Goal: Information Seeking & Learning: Learn about a topic

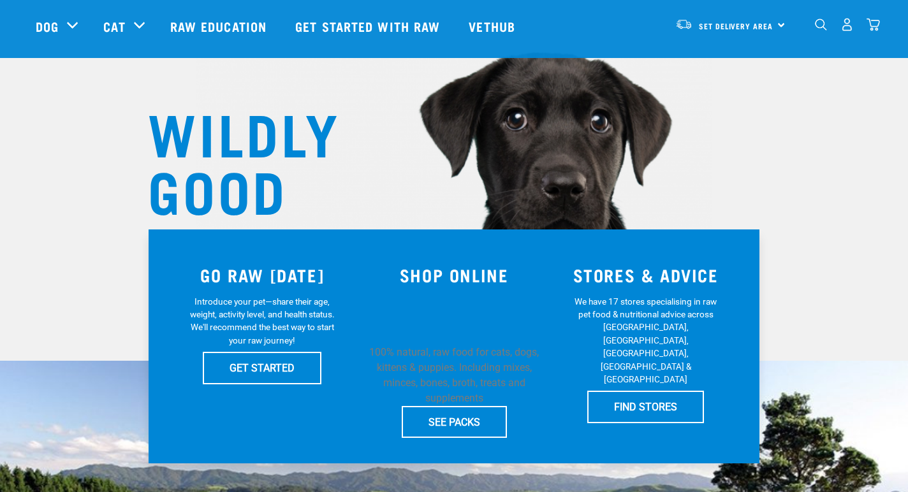
scroll to position [74, 0]
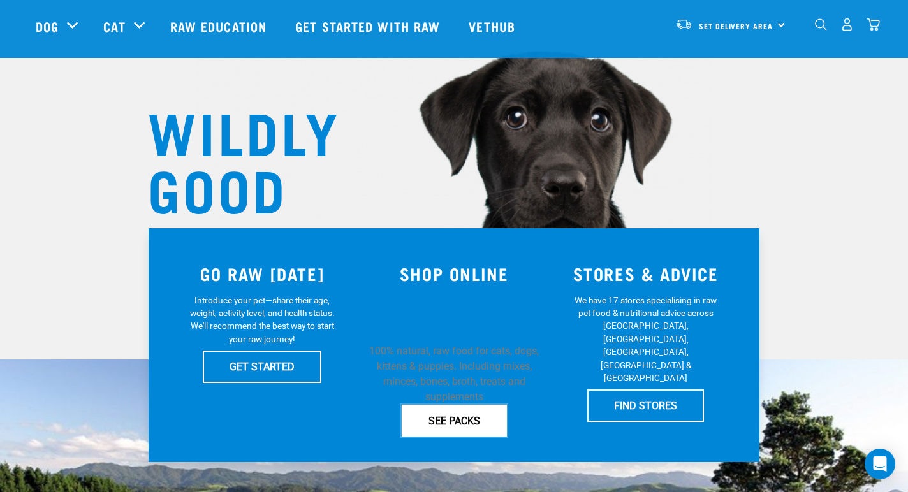
click at [450, 425] on link "SEE PACKS" at bounding box center [454, 421] width 105 height 32
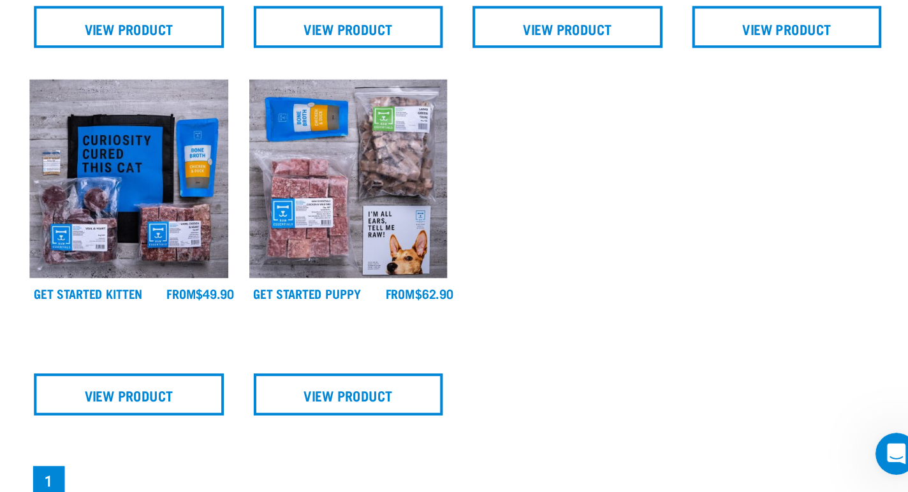
scroll to position [270, 0]
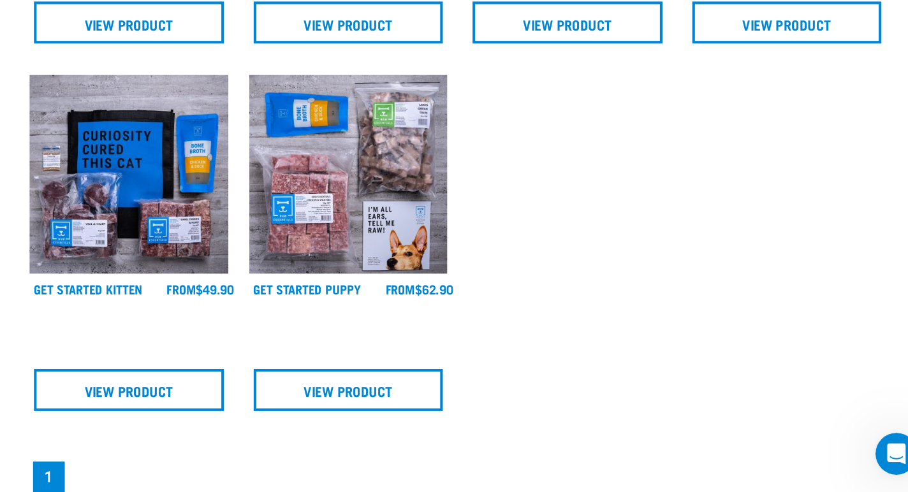
click at [527, 304] on img at bounding box center [481, 260] width 145 height 145
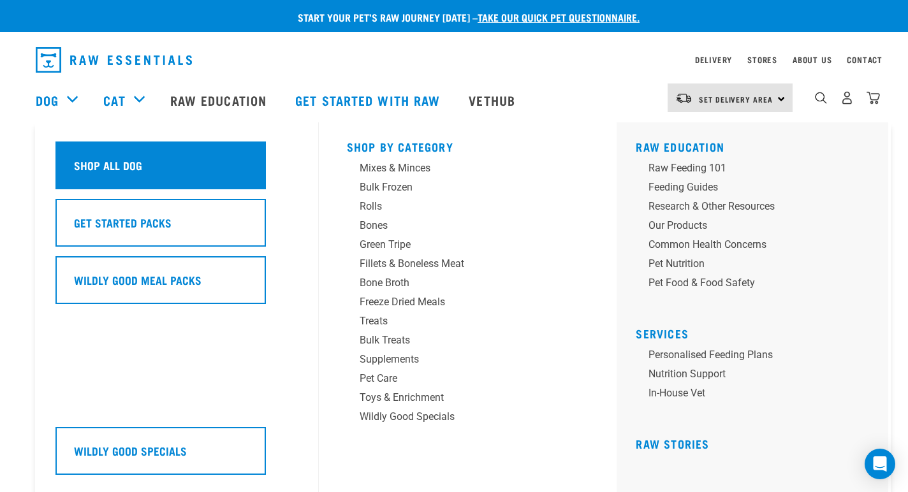
click at [172, 176] on div "Shop All Dog" at bounding box center [160, 166] width 210 height 48
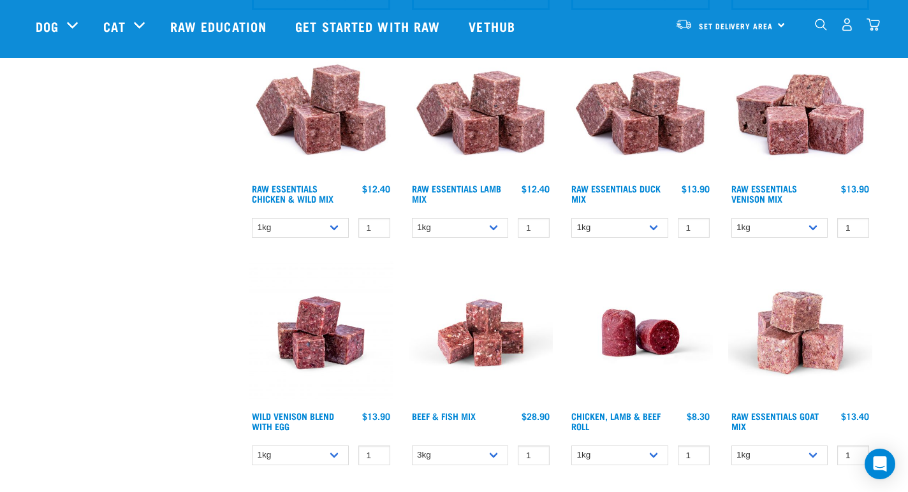
scroll to position [686, 0]
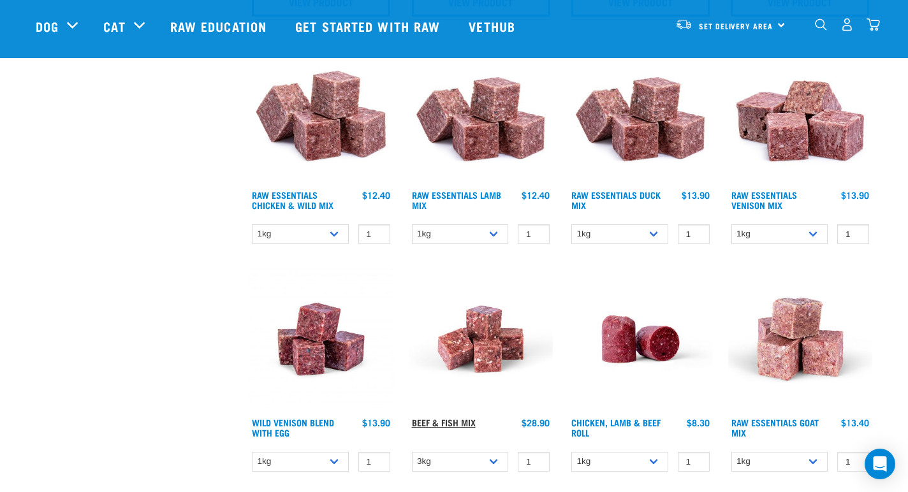
click at [430, 424] on link "Beef & Fish Mix" at bounding box center [444, 422] width 64 height 4
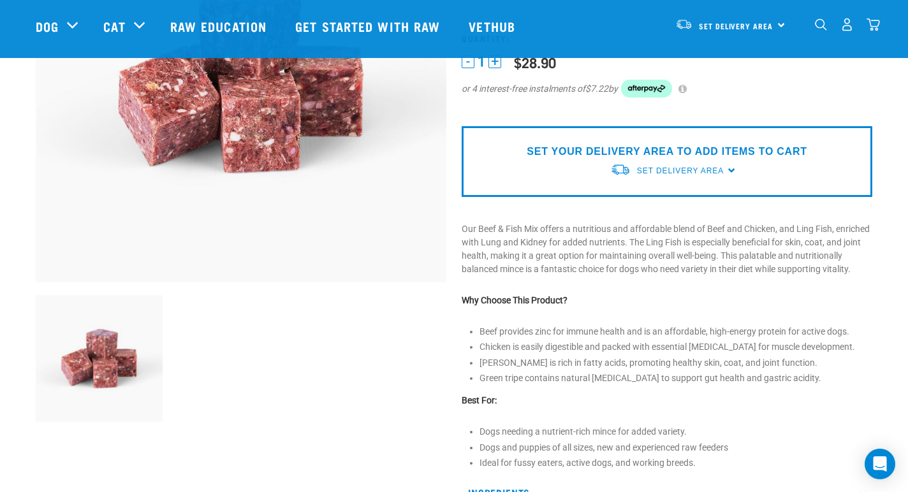
scroll to position [224, 0]
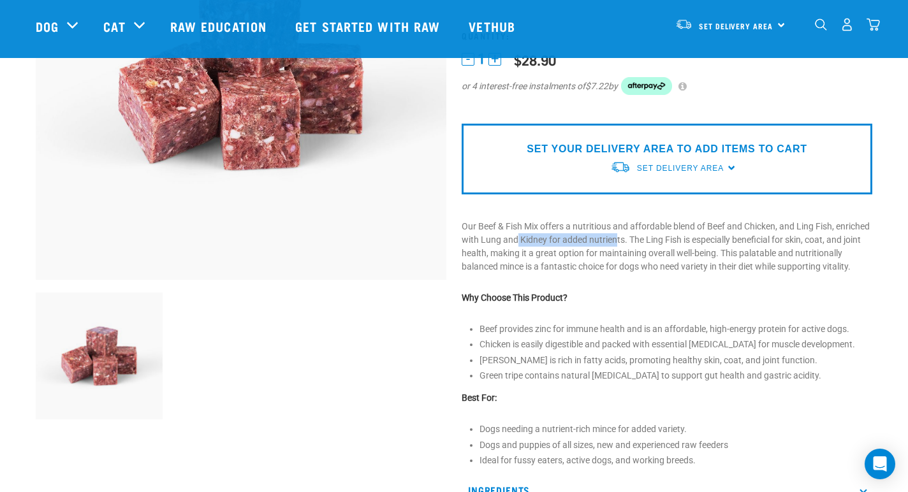
drag, startPoint x: 554, startPoint y: 240, endPoint x: 652, endPoint y: 242, distance: 98.2
click at [652, 242] on p "Our Beef & Fish Mix offers a nutritious and affordable blend of Beef and Chicke…" at bounding box center [667, 247] width 411 height 54
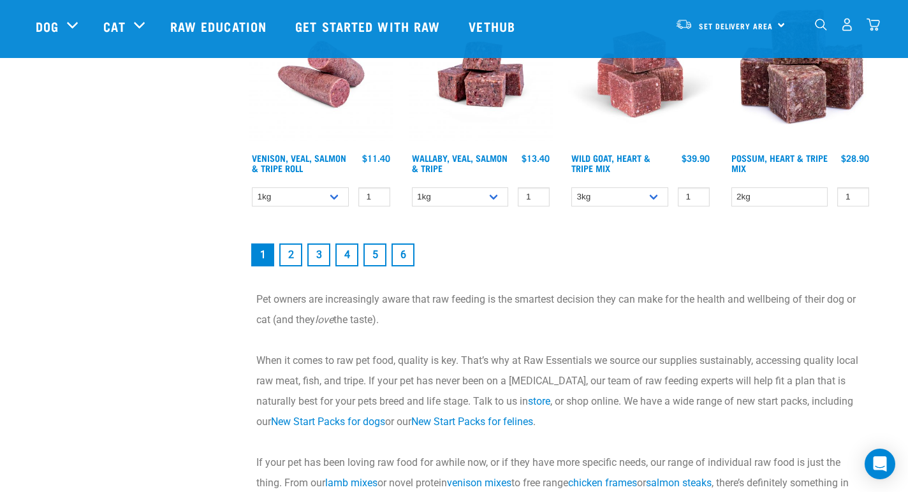
scroll to position [1856, 0]
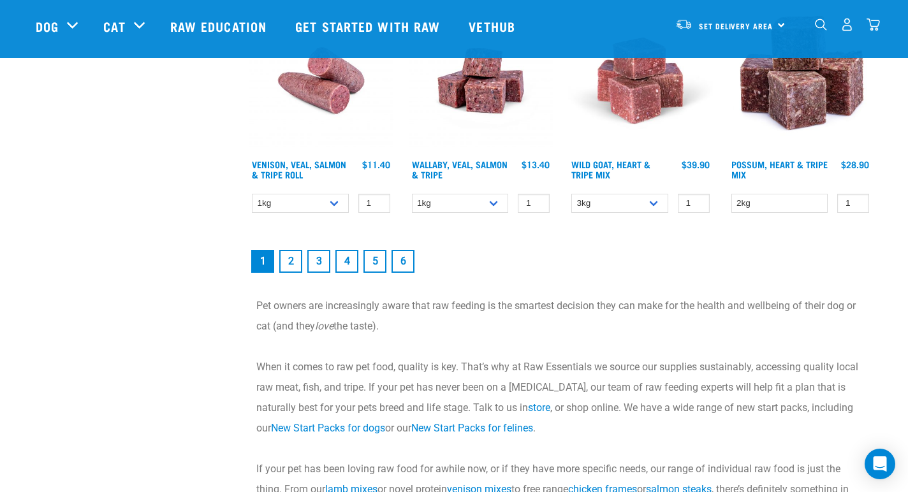
click at [294, 250] on link "2" at bounding box center [290, 261] width 23 height 23
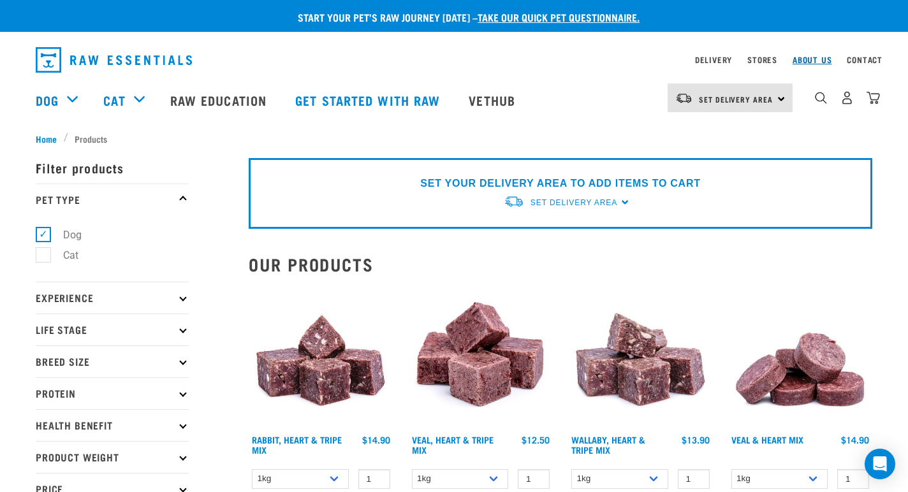
click at [814, 61] on link "About Us" at bounding box center [812, 59] width 39 height 4
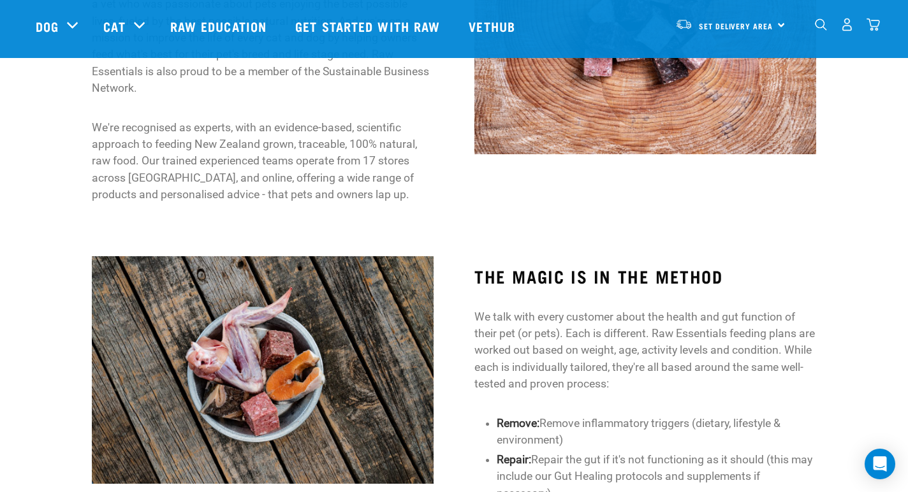
scroll to position [541, 0]
